Goal: Task Accomplishment & Management: Manage account settings

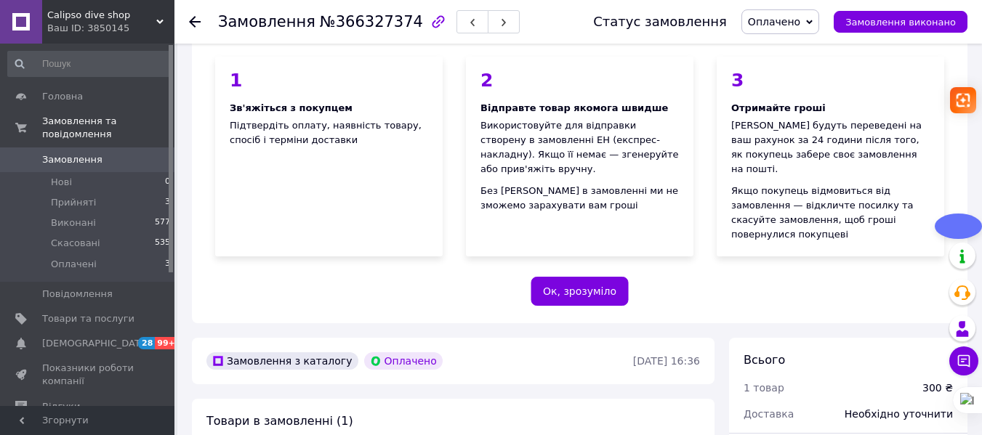
scroll to position [145, 0]
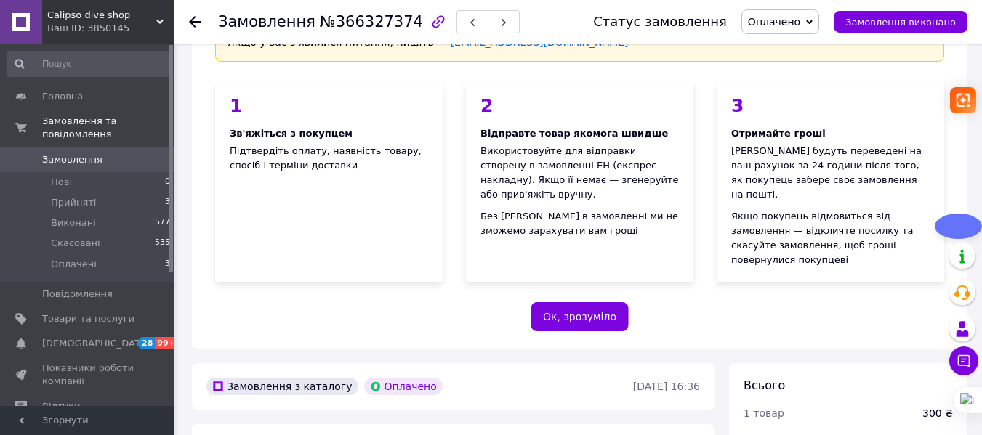
click at [813, 20] on icon at bounding box center [809, 22] width 7 height 7
click at [798, 52] on li "Прийнято" at bounding box center [780, 51] width 76 height 22
click at [67, 176] on span "Нові" at bounding box center [61, 182] width 21 height 13
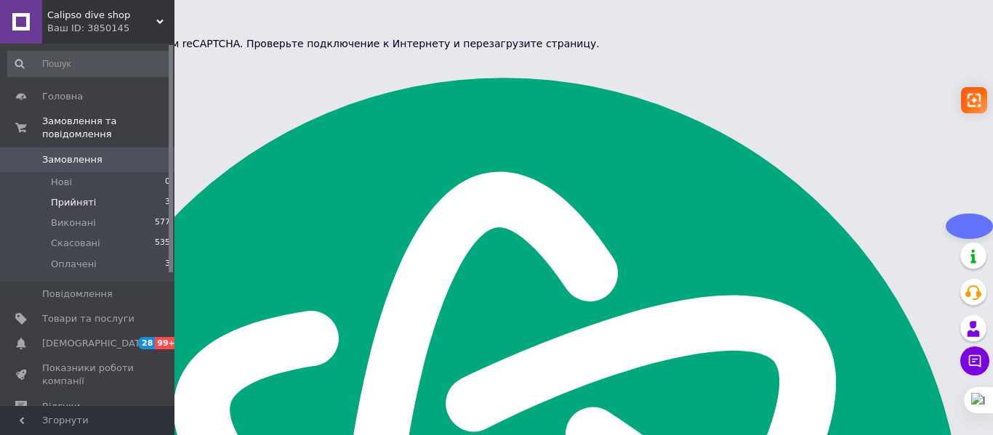
click at [60, 196] on span "Прийняті" at bounding box center [73, 202] width 45 height 13
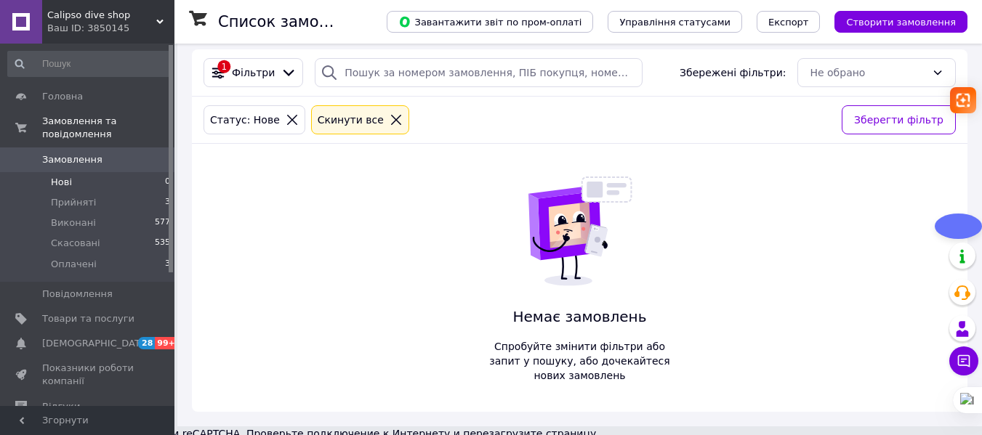
scroll to position [137, 0]
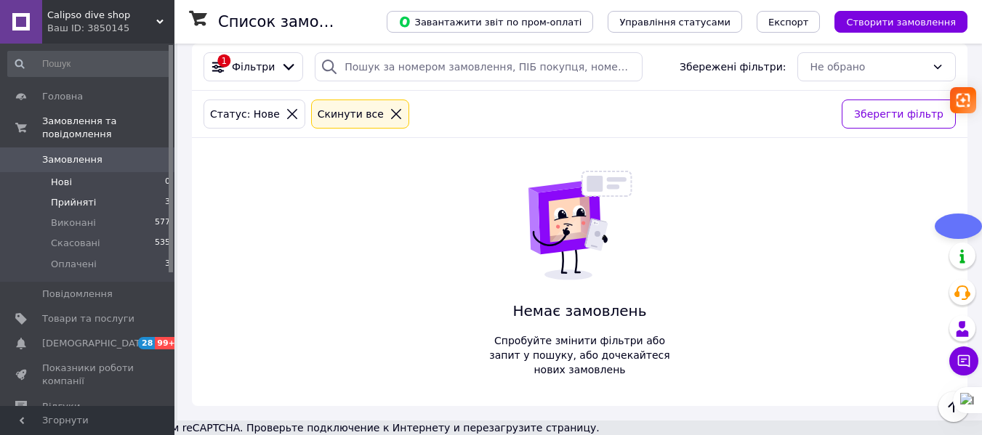
click at [79, 196] on span "Прийняті" at bounding box center [73, 202] width 45 height 13
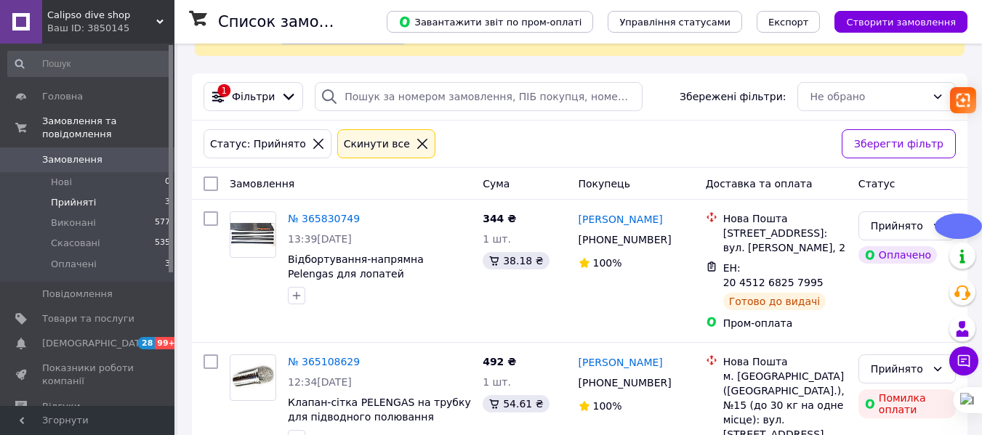
scroll to position [121, 0]
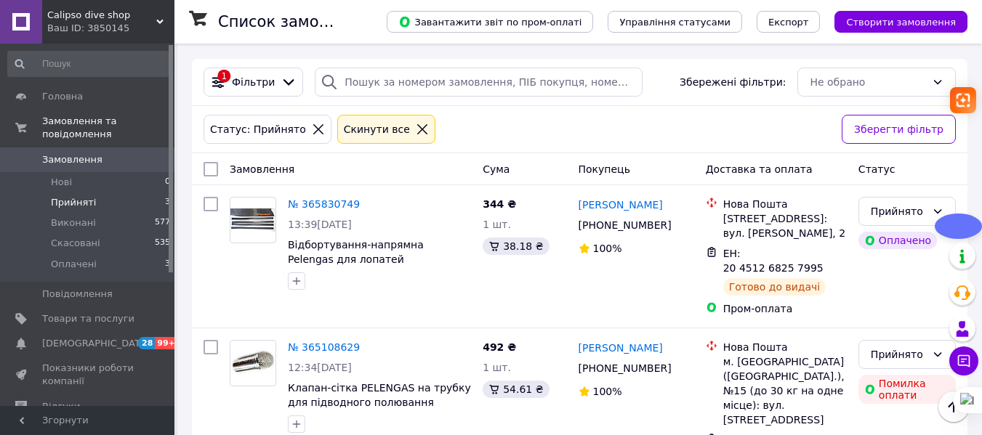
click at [84, 196] on span "Прийняті" at bounding box center [73, 202] width 45 height 13
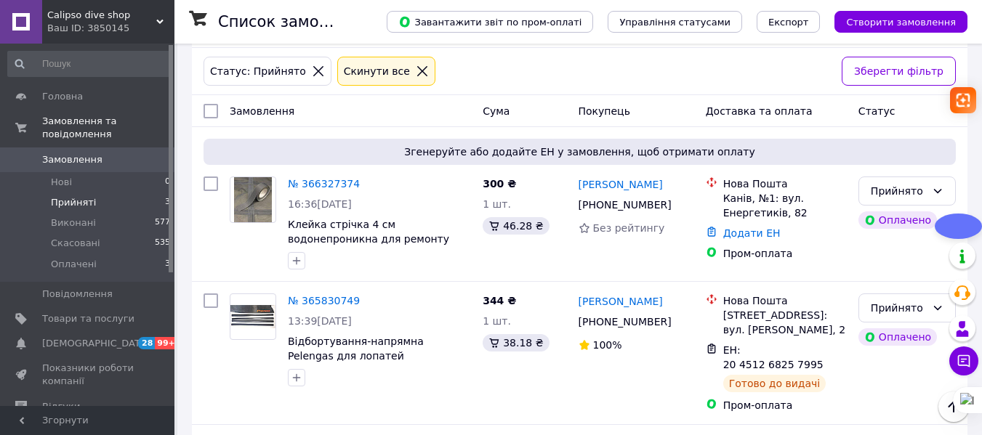
scroll to position [173, 0]
